Goal: Find specific page/section

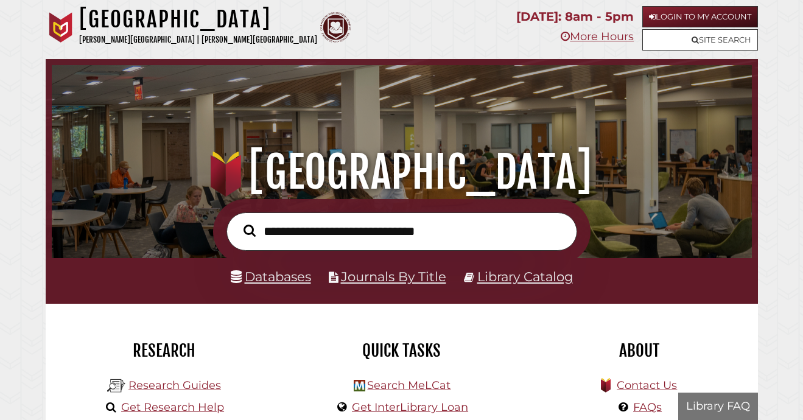
scroll to position [231, 694]
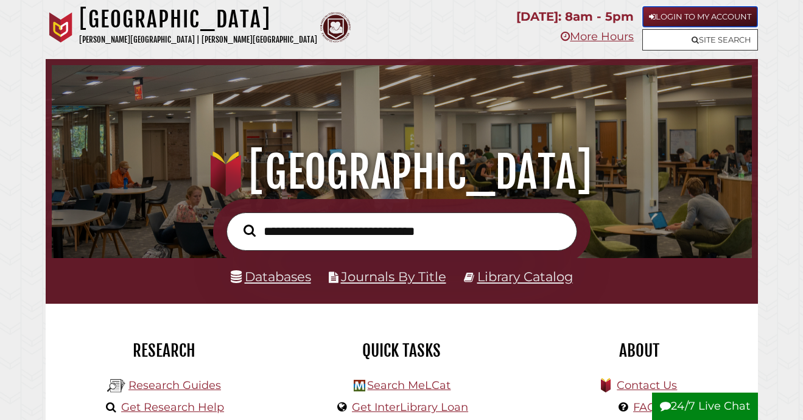
click at [671, 16] on link "Login to My Account" at bounding box center [701, 16] width 116 height 21
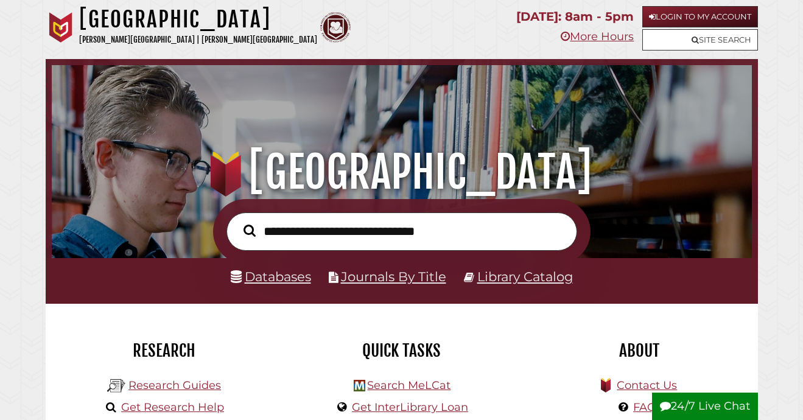
scroll to position [231, 694]
click at [401, 237] on input "text" at bounding box center [402, 232] width 351 height 38
type input "**********"
click at [238, 222] on button "Search" at bounding box center [250, 231] width 24 height 18
